Goal: Task Accomplishment & Management: Manage account settings

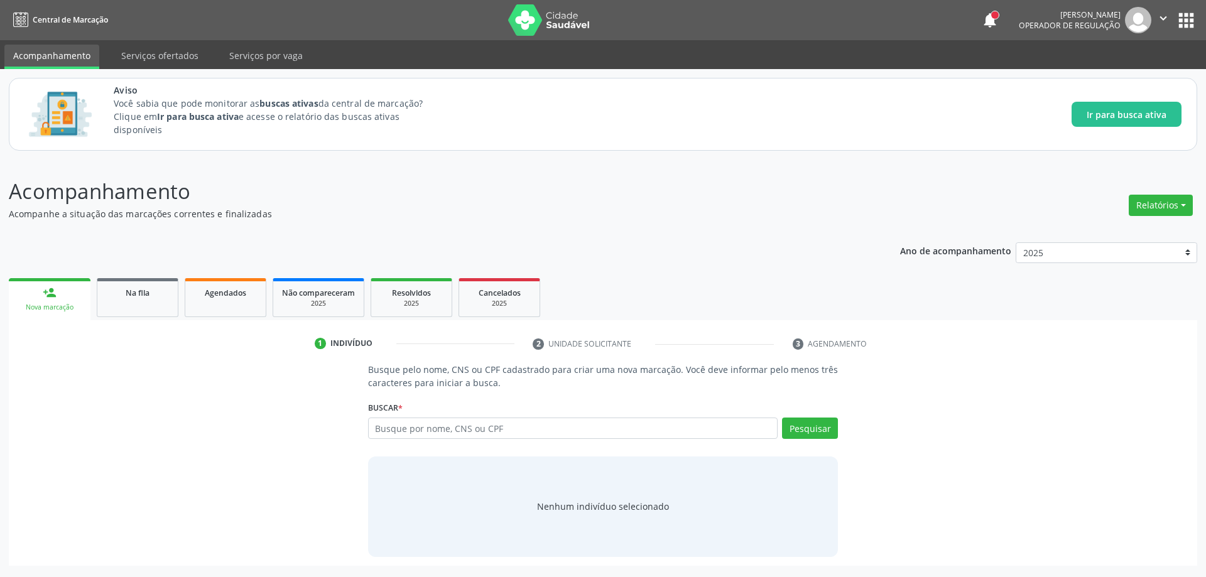
click at [512, 353] on link "1 Indivíduo" at bounding box center [414, 343] width 217 height 20
click at [990, 25] on button "notifications" at bounding box center [990, 20] width 18 height 18
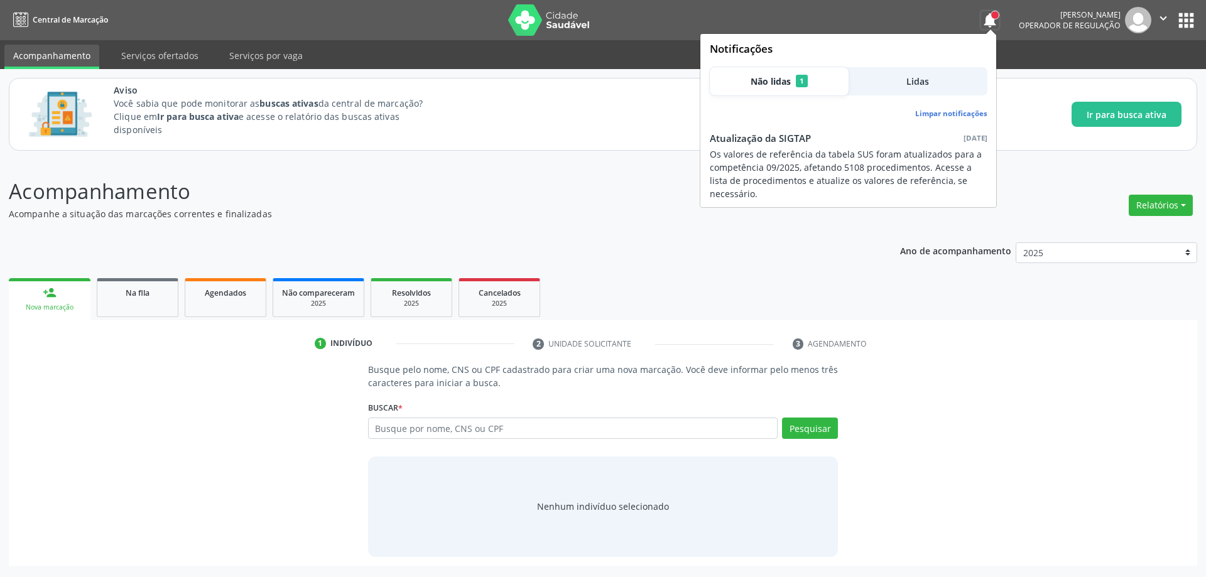
click at [990, 25] on button "notifications" at bounding box center [990, 20] width 18 height 18
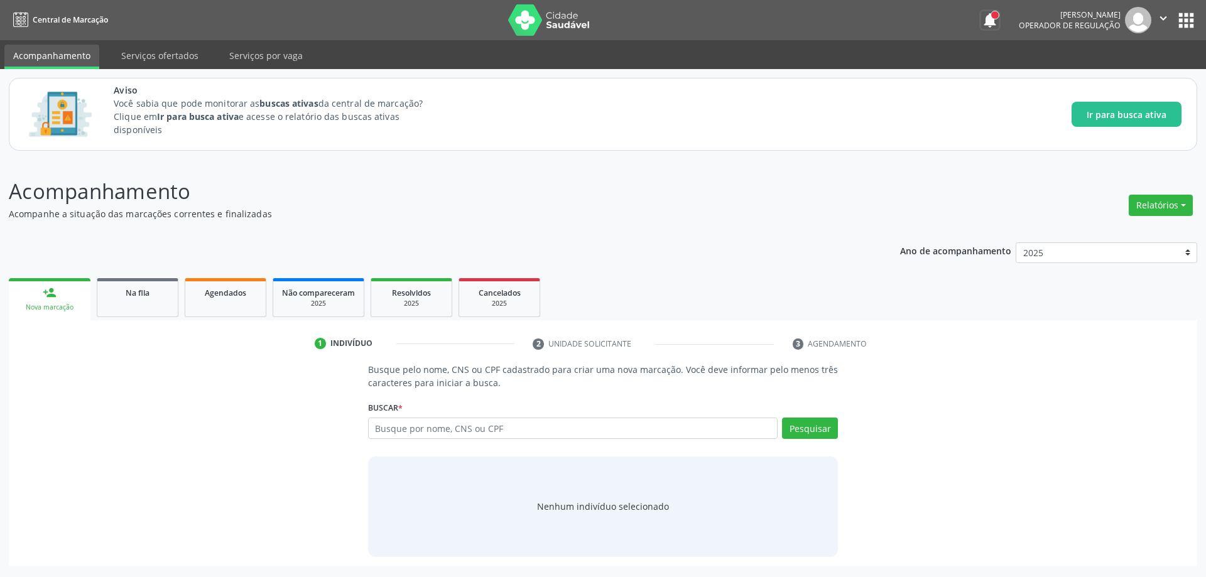
click at [986, 23] on button "notifications" at bounding box center [990, 20] width 18 height 18
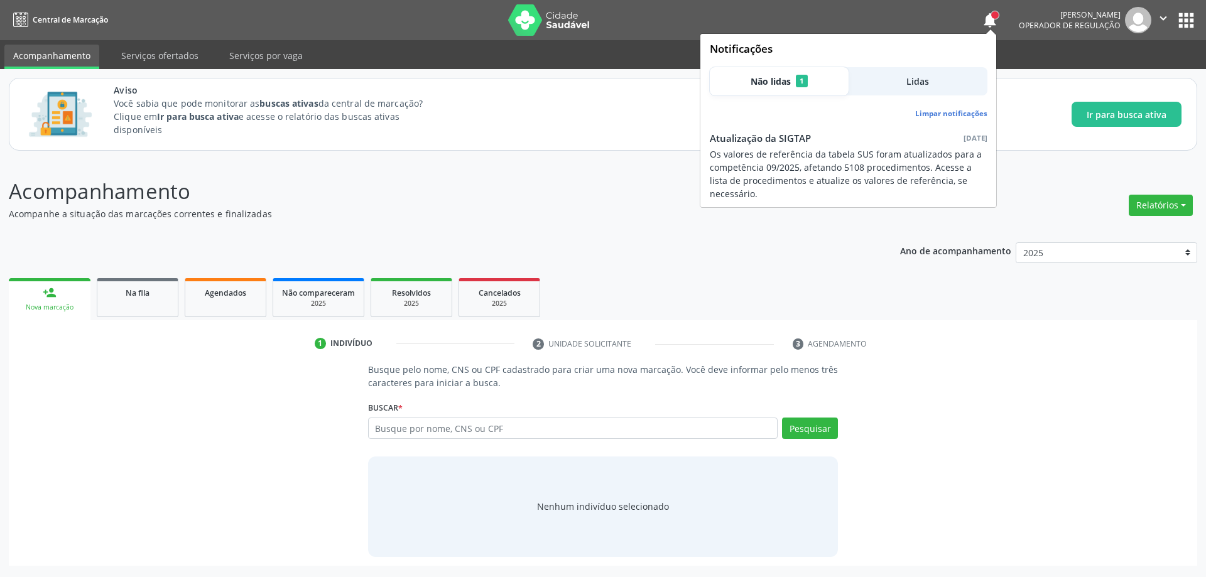
click at [840, 148] on div "Os valores de referência da tabela SUS foram atualizados para a competência 09/…" at bounding box center [849, 174] width 278 height 53
click at [790, 85] on span "Não lidas" at bounding box center [770, 81] width 40 height 13
click at [788, 160] on div "Os valores de referência da tabela SUS foram atualizados para a competência 09/…" at bounding box center [849, 174] width 278 height 53
click at [934, 112] on link "Limpar notificações" at bounding box center [951, 113] width 72 height 11
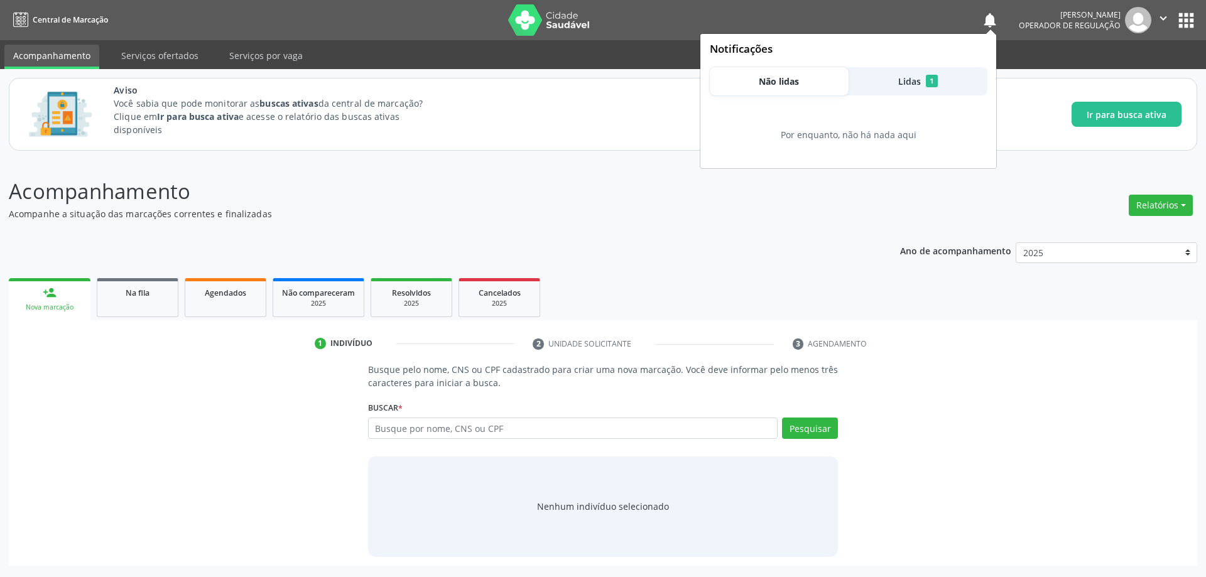
click at [702, 197] on p "Acompanhamento" at bounding box center [424, 191] width 831 height 31
click at [922, 79] on button "Lidas 1" at bounding box center [917, 81] width 139 height 28
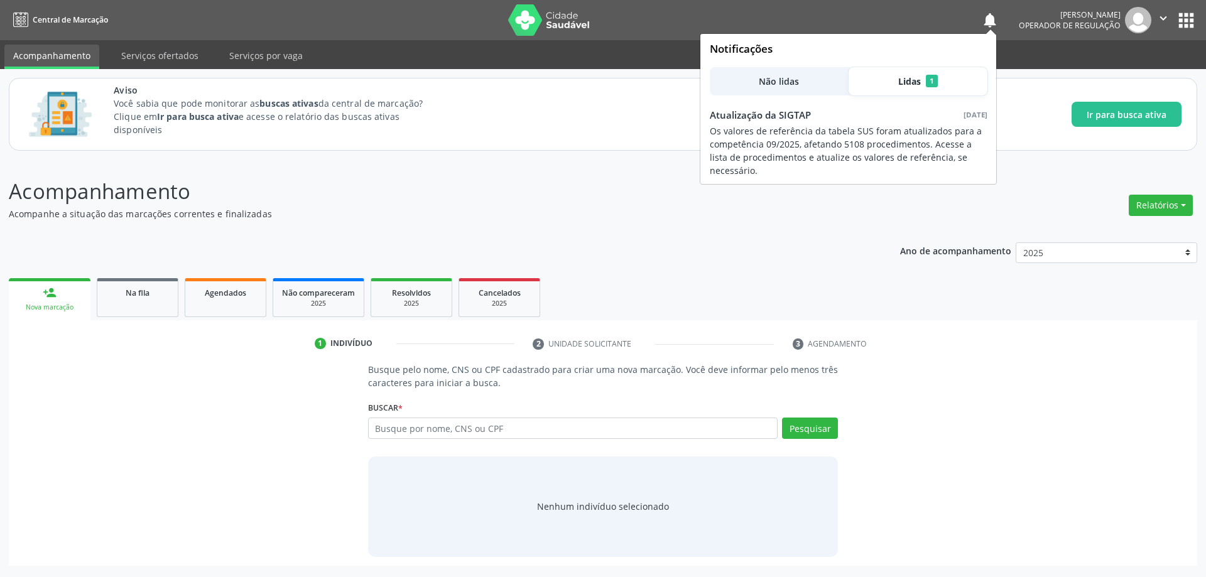
click at [1014, 99] on div "Aviso Você sabia que pode monitorar as buscas ativas da central de marcação? Cl…" at bounding box center [647, 115] width 1067 height 62
click at [994, 21] on button "notifications" at bounding box center [990, 20] width 18 height 18
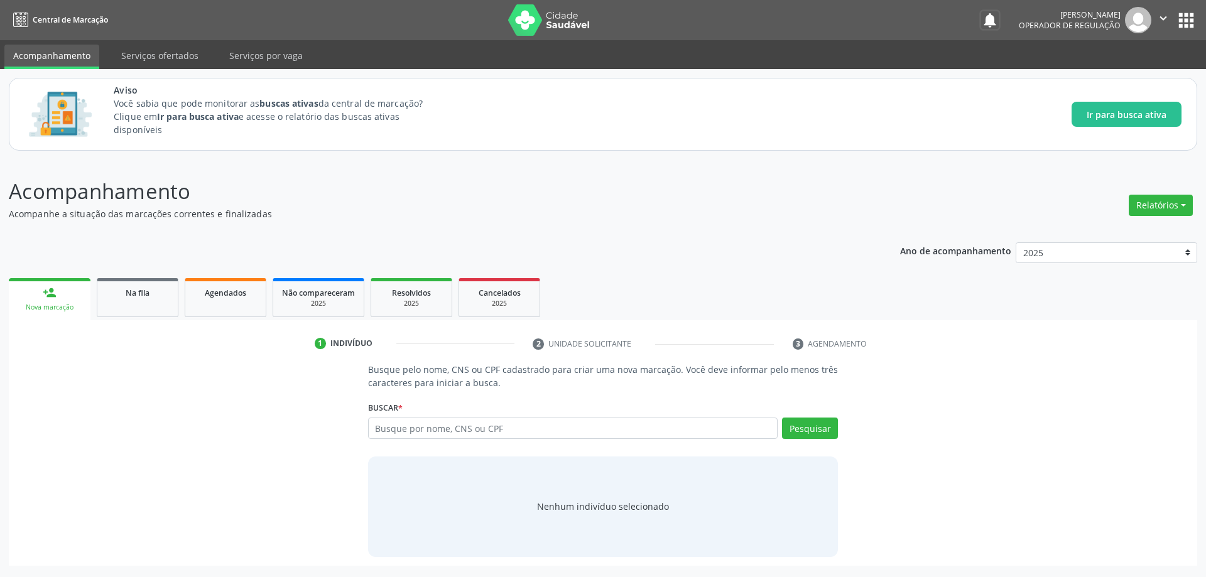
click at [981, 11] on button "notifications" at bounding box center [990, 20] width 18 height 18
